Goal: Transaction & Acquisition: Obtain resource

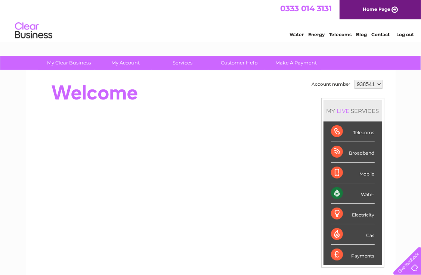
click at [375, 83] on select "938541" at bounding box center [368, 84] width 28 height 9
click at [405, 34] on link "Log out" at bounding box center [405, 35] width 18 height 6
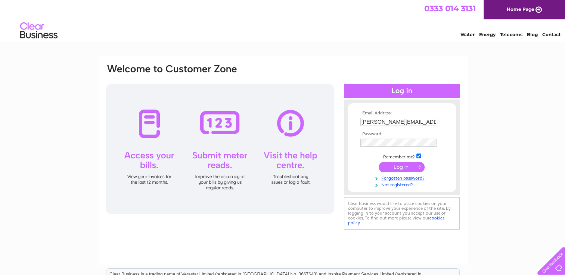
click at [420, 124] on input "kate.bell@tron.co.uk" at bounding box center [398, 122] width 77 height 8
type input "invoices@raisetheroofproductions.com"
click at [404, 169] on input "submit" at bounding box center [401, 167] width 46 height 10
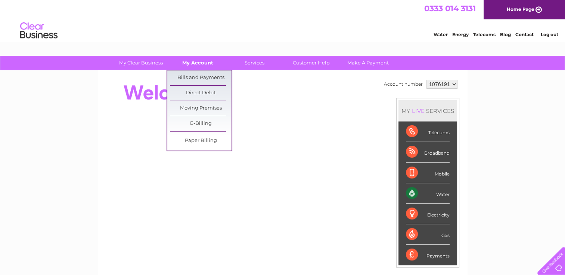
click at [202, 65] on link "My Account" at bounding box center [198, 63] width 62 height 14
click at [199, 79] on link "Bills and Payments" at bounding box center [201, 78] width 62 height 15
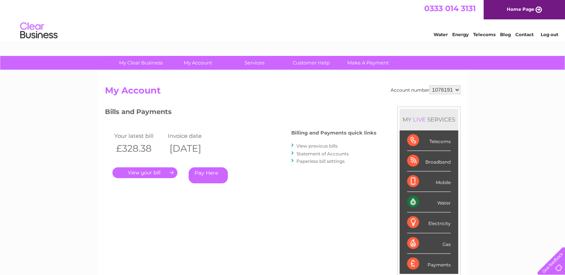
click at [144, 172] on link "." at bounding box center [144, 173] width 65 height 11
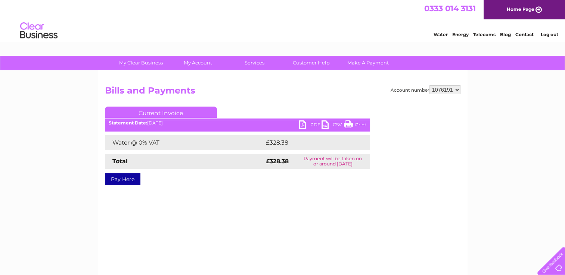
click at [312, 125] on link "PDF" at bounding box center [310, 126] width 22 height 11
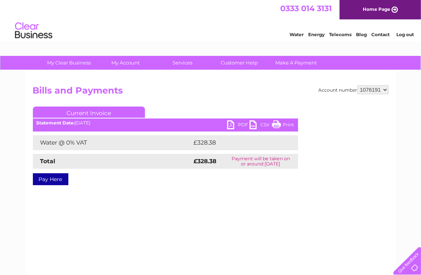
click at [383, 89] on select "1076191 1076193 1076194 1076195" at bounding box center [372, 89] width 31 height 9
select select "1076193"
click at [357, 85] on select "1076191 1076193 1076194 1076195" at bounding box center [372, 89] width 31 height 9
click at [246, 124] on link "PDF" at bounding box center [238, 126] width 22 height 11
click at [376, 90] on select "1076191 1076193 1076194 1076195" at bounding box center [372, 89] width 31 height 9
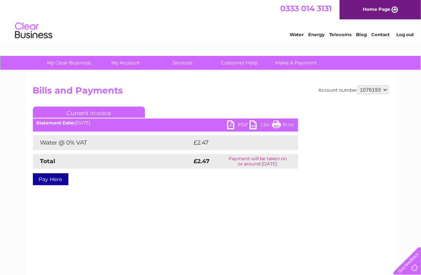
select select "1076194"
click at [357, 85] on select "1076191 1076193 1076194 1076195" at bounding box center [372, 89] width 31 height 9
click at [238, 124] on link "PDF" at bounding box center [238, 126] width 22 height 11
click at [384, 89] on select "1076191 1076193 1076194 1076195" at bounding box center [372, 89] width 31 height 9
select select "1076195"
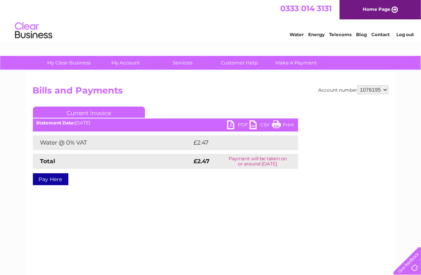
click at [357, 85] on select "1076191 1076193 1076194 1076195" at bounding box center [372, 89] width 31 height 9
click at [240, 123] on link "PDF" at bounding box center [238, 126] width 22 height 11
click at [405, 32] on link "Log out" at bounding box center [405, 35] width 18 height 6
